Goal: Information Seeking & Learning: Learn about a topic

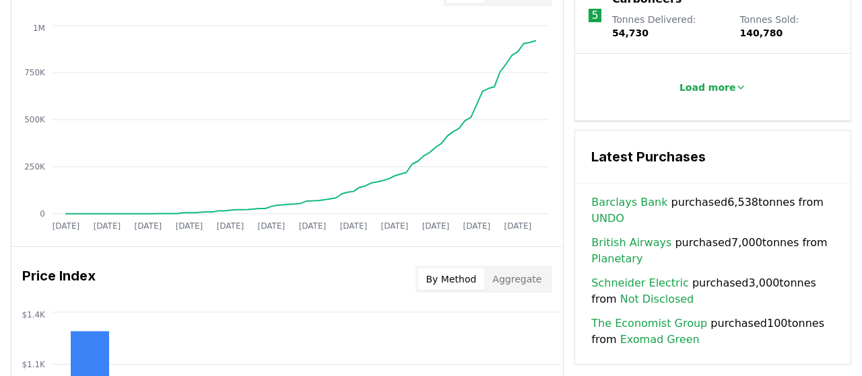
scroll to position [875, 0]
click at [692, 156] on div "Latest Purchases Barclays Bank purchased 6,538 tonnes from UNDO British Airways…" at bounding box center [712, 248] width 277 height 235
click at [655, 276] on link "Schneider Electric" at bounding box center [639, 284] width 97 height 16
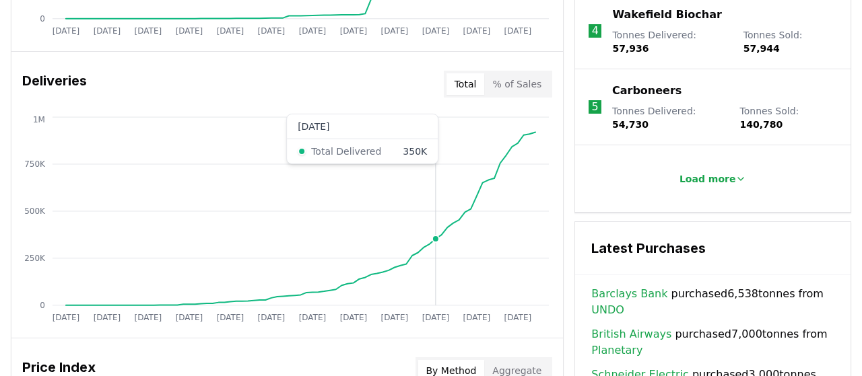
scroll to position [775, 0]
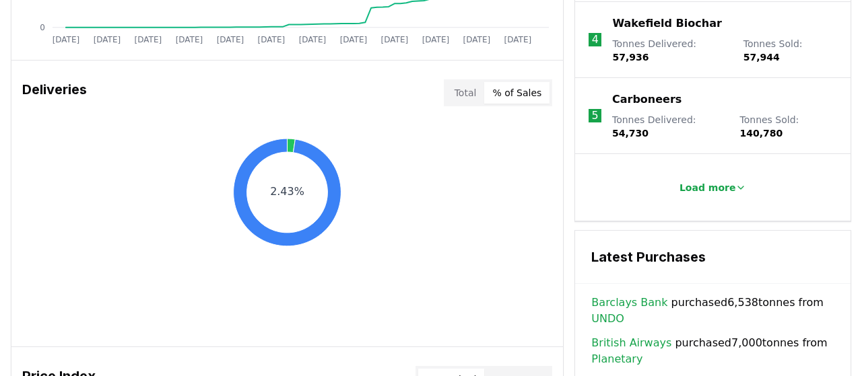
click at [509, 91] on button "% of Sales" at bounding box center [516, 93] width 65 height 22
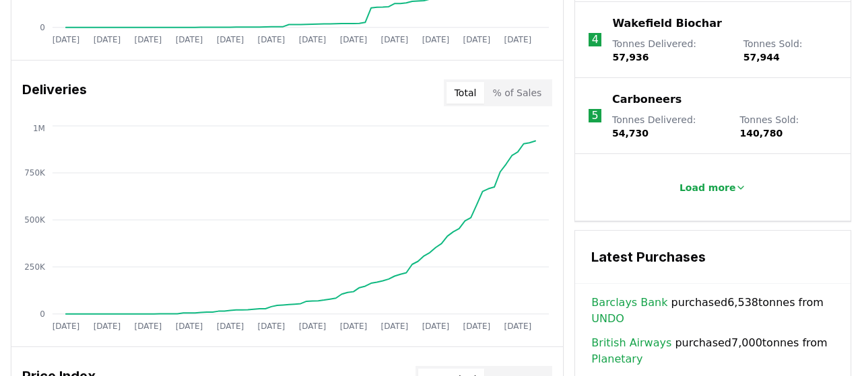
click at [467, 85] on button "Total" at bounding box center [465, 93] width 38 height 22
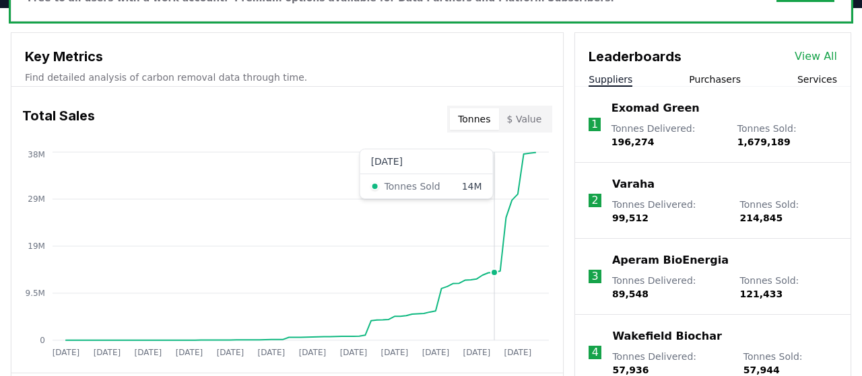
scroll to position [419, 0]
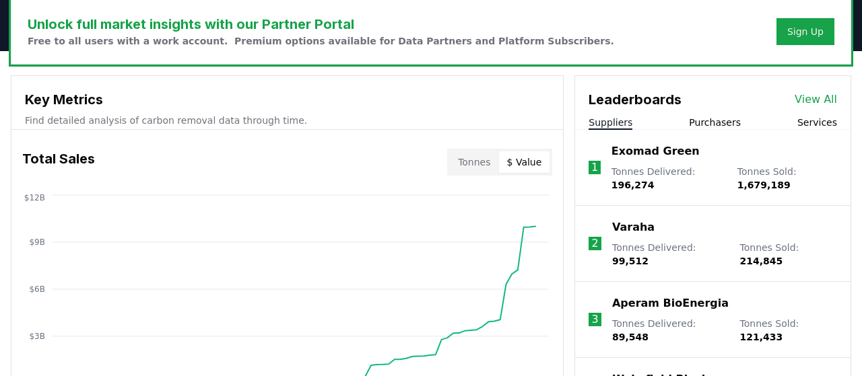
click at [530, 162] on button "$ Value" at bounding box center [524, 163] width 51 height 22
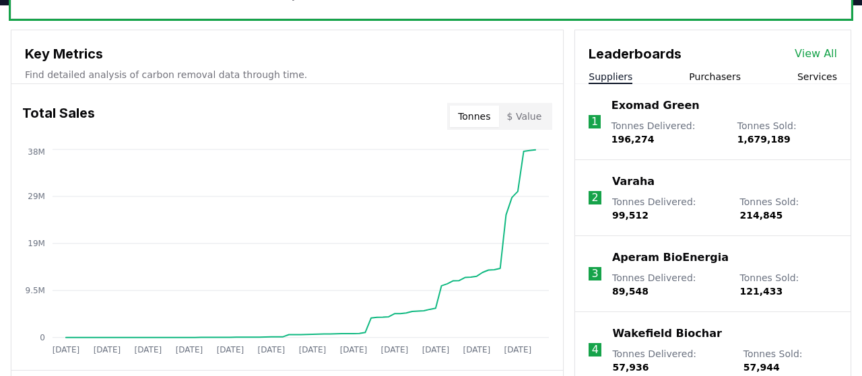
click at [473, 119] on button "Tonnes" at bounding box center [474, 117] width 48 height 22
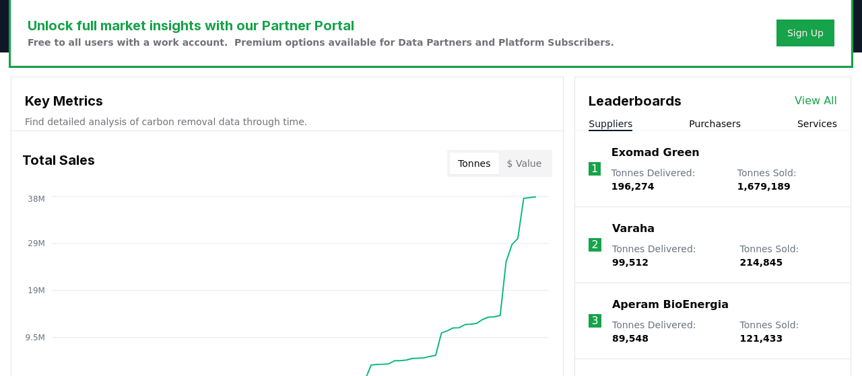
scroll to position [417, 0]
click at [706, 128] on button "Purchasers" at bounding box center [715, 123] width 52 height 13
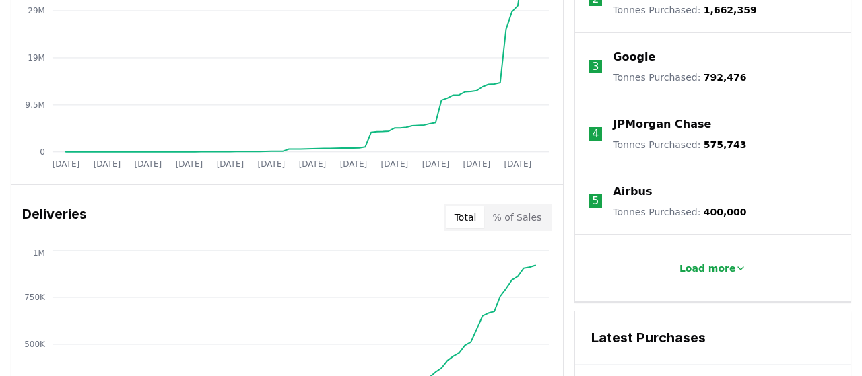
scroll to position [650, 0]
click at [708, 268] on p "Load more" at bounding box center [707, 268] width 57 height 13
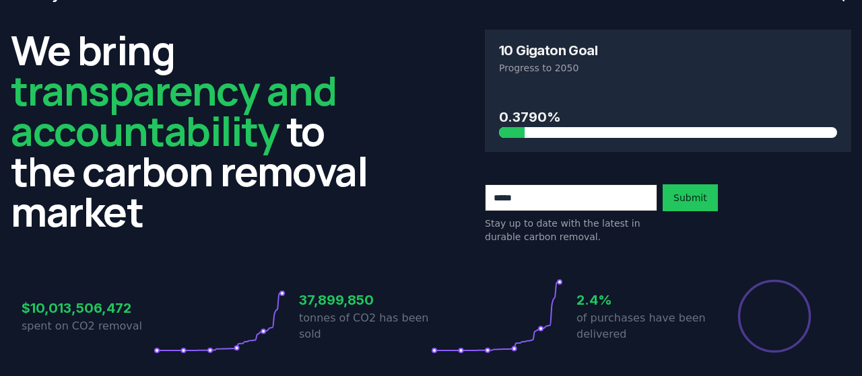
scroll to position [337, 0]
